Goal: Information Seeking & Learning: Learn about a topic

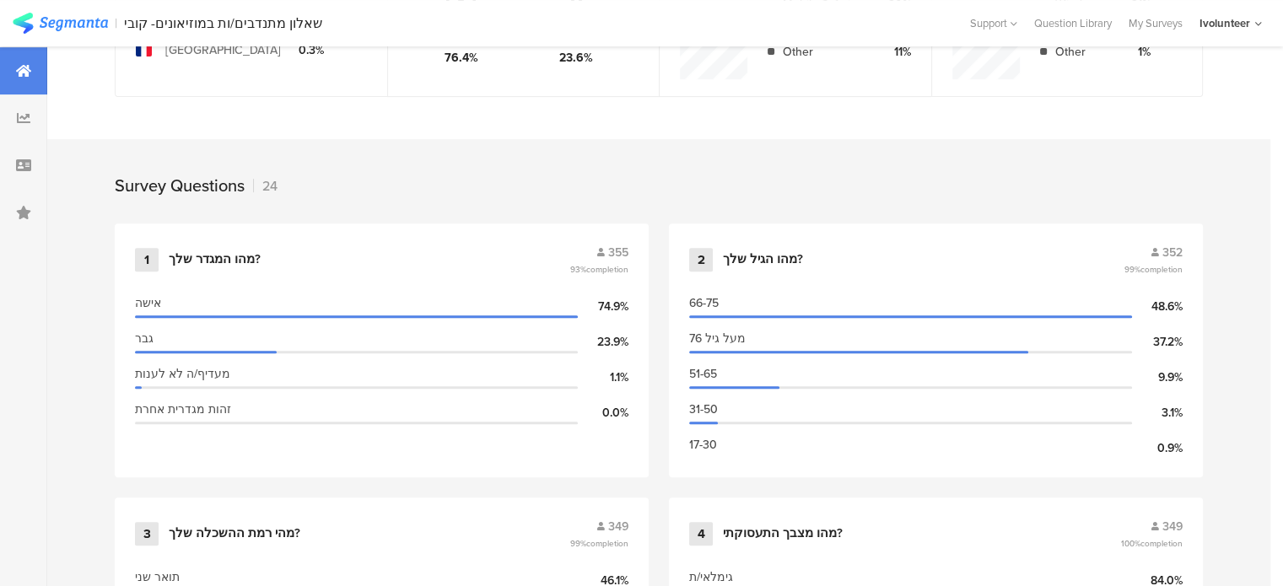
scroll to position [928, 0]
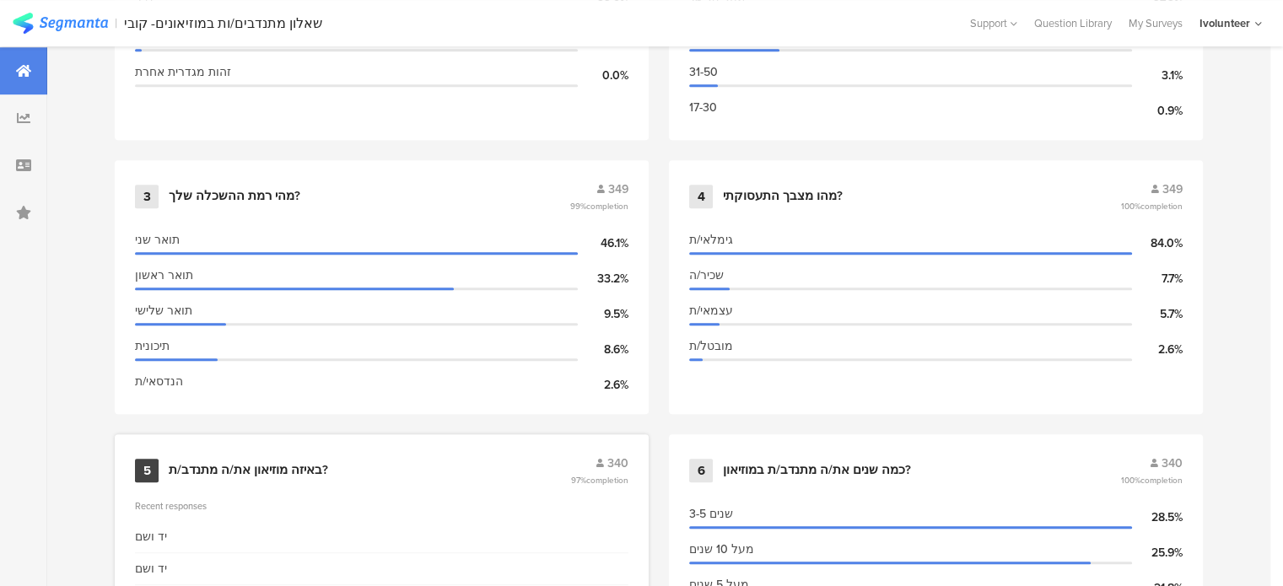
click at [267, 472] on div "באיזה מוזיאון את/ה מתנדב/ת?" at bounding box center [248, 470] width 159 height 17
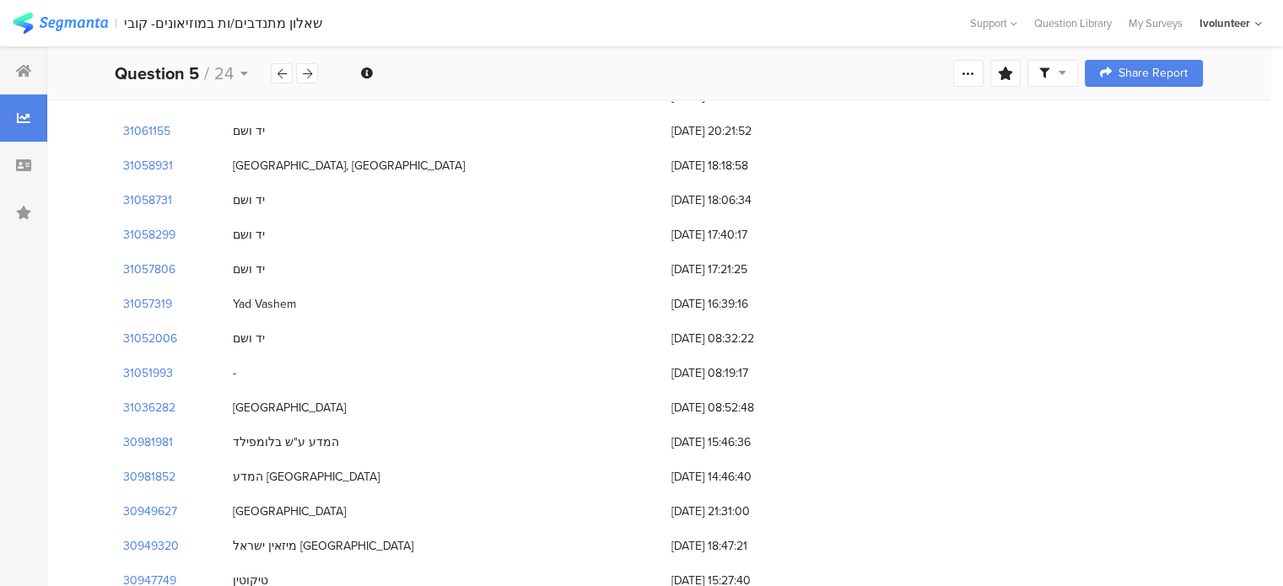
scroll to position [253, 0]
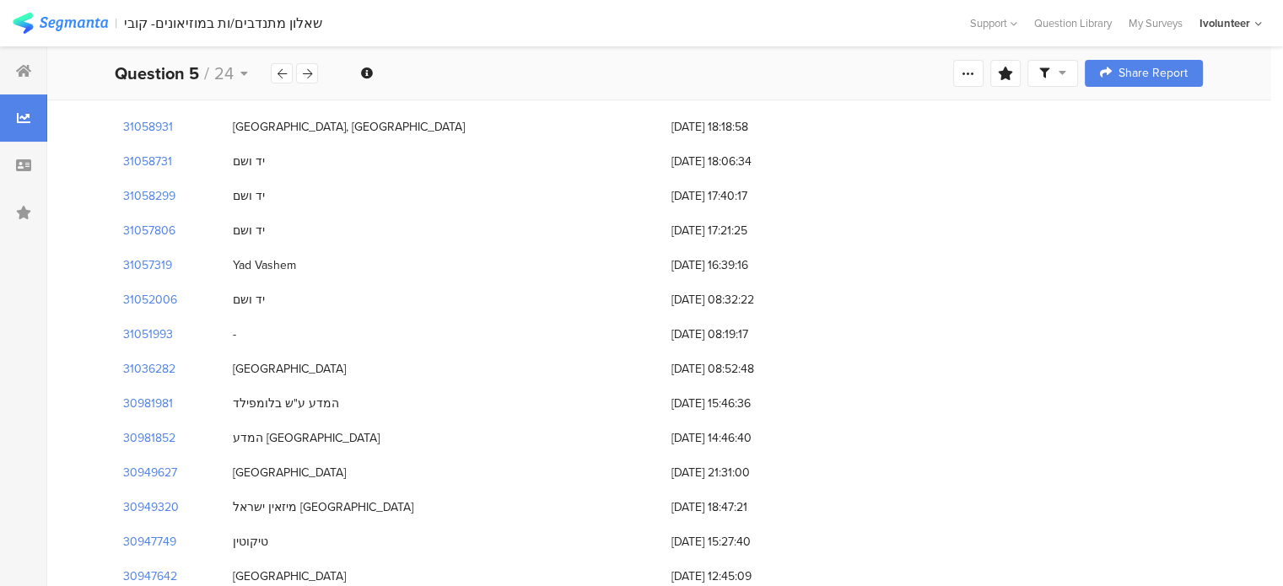
click at [246, 345] on div "-" at bounding box center [443, 334] width 439 height 35
click at [246, 338] on div "-" at bounding box center [443, 334] width 439 height 35
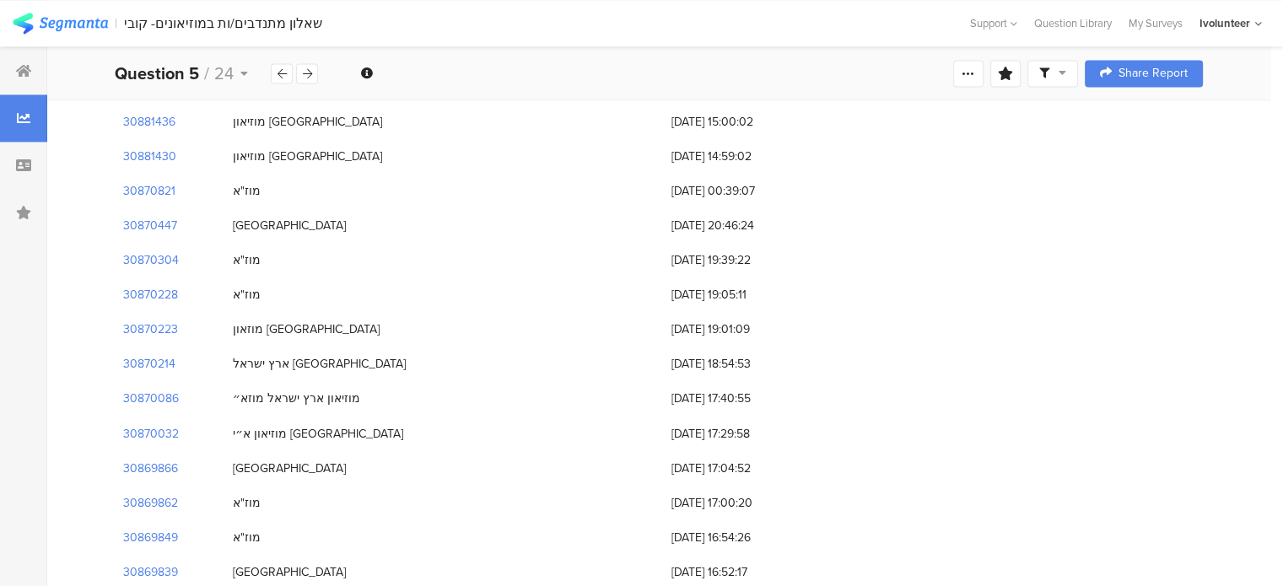
scroll to position [3037, 0]
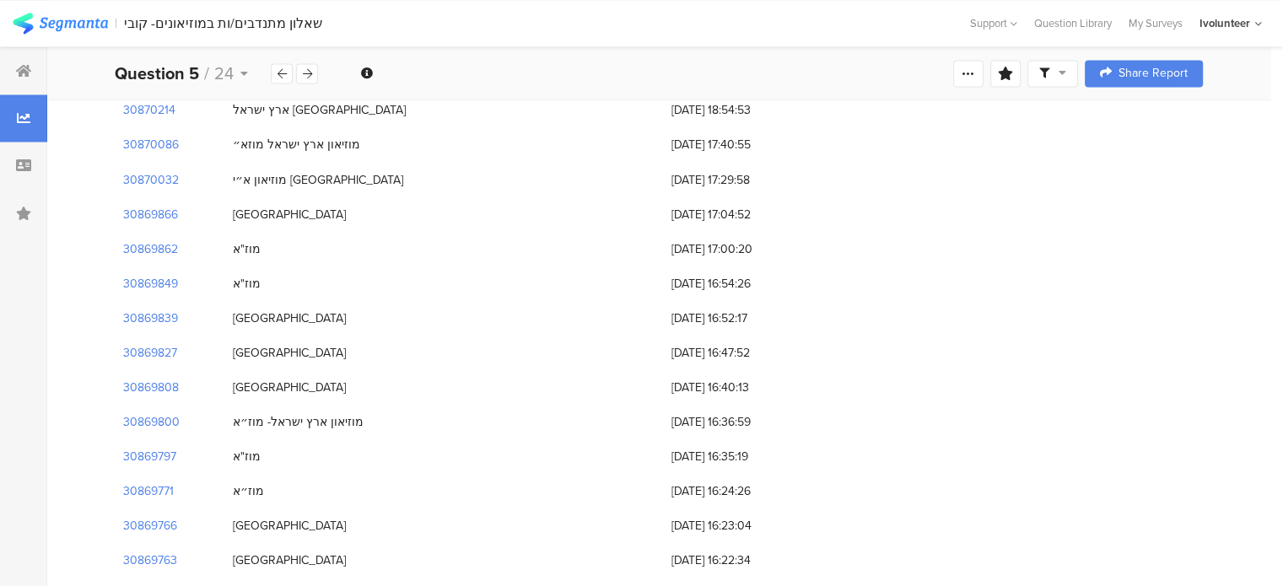
click at [214, 30] on div "שאלון מתנדבים/ות במוזיאונים- קובי" at bounding box center [223, 23] width 198 height 16
